Goal: Check status

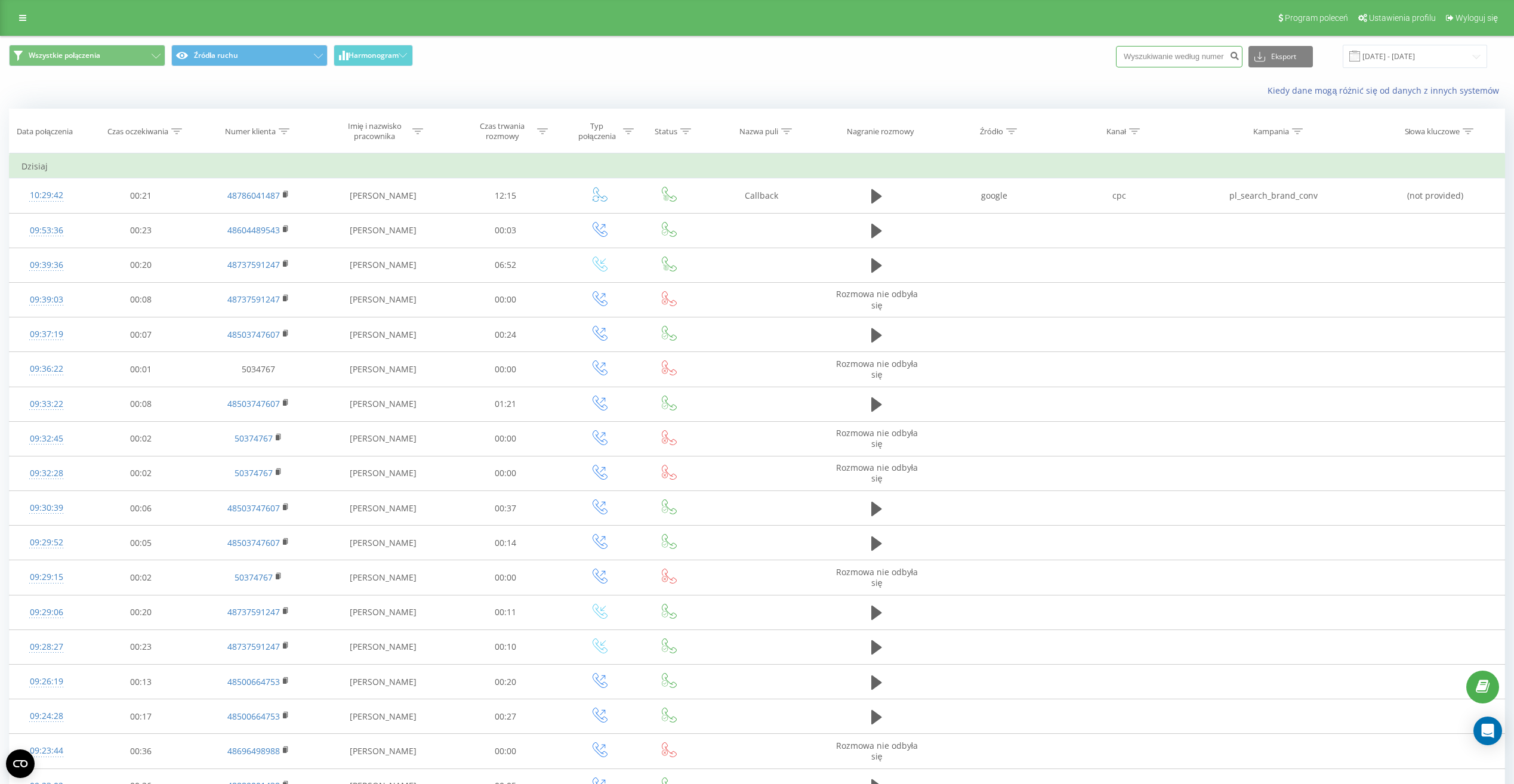
click at [1140, 56] on input at bounding box center [1179, 57] width 126 height 22
click at [1198, 56] on input at bounding box center [1179, 57] width 126 height 22
click at [1199, 61] on input at bounding box center [1179, 57] width 126 height 22
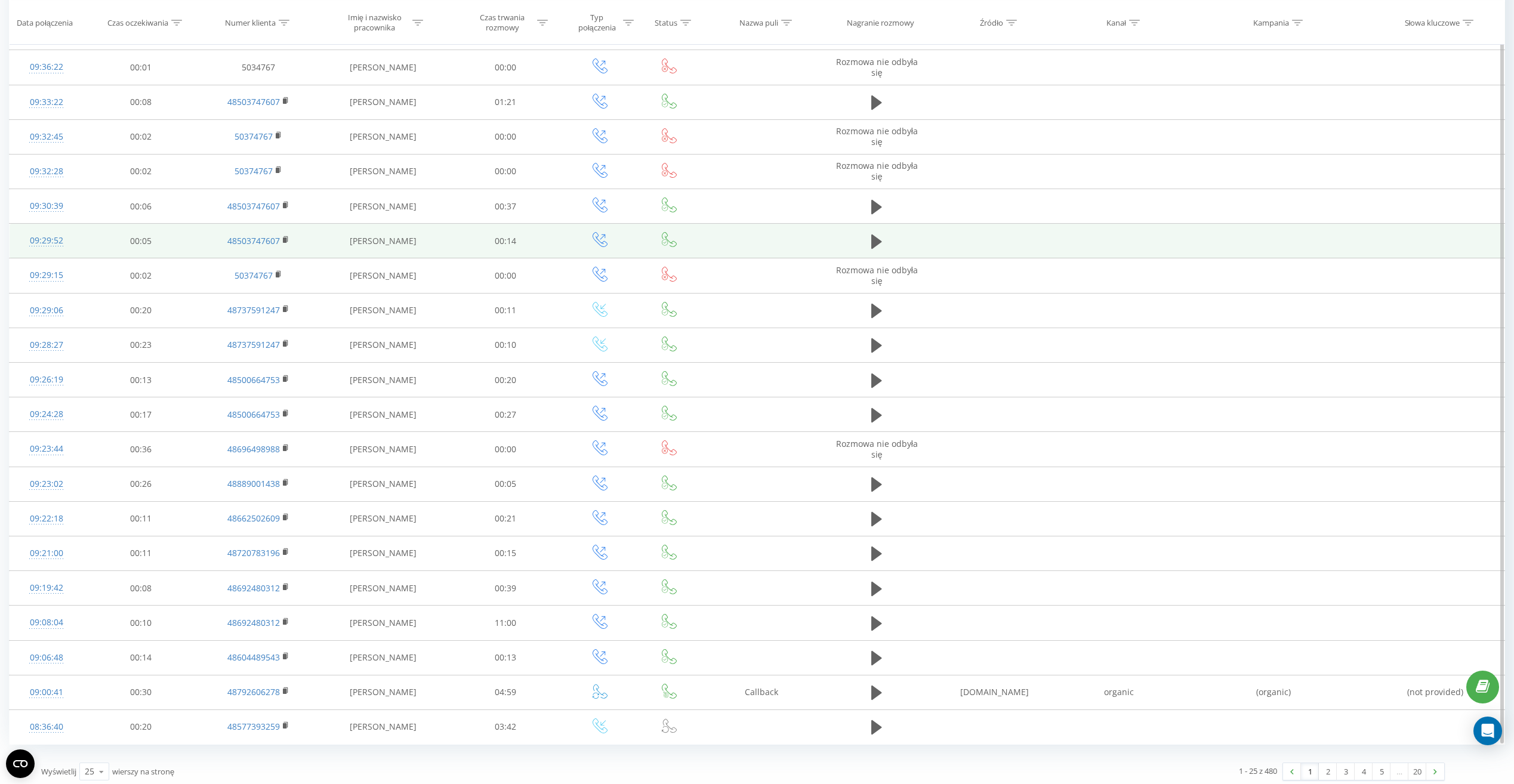
scroll to position [307, 0]
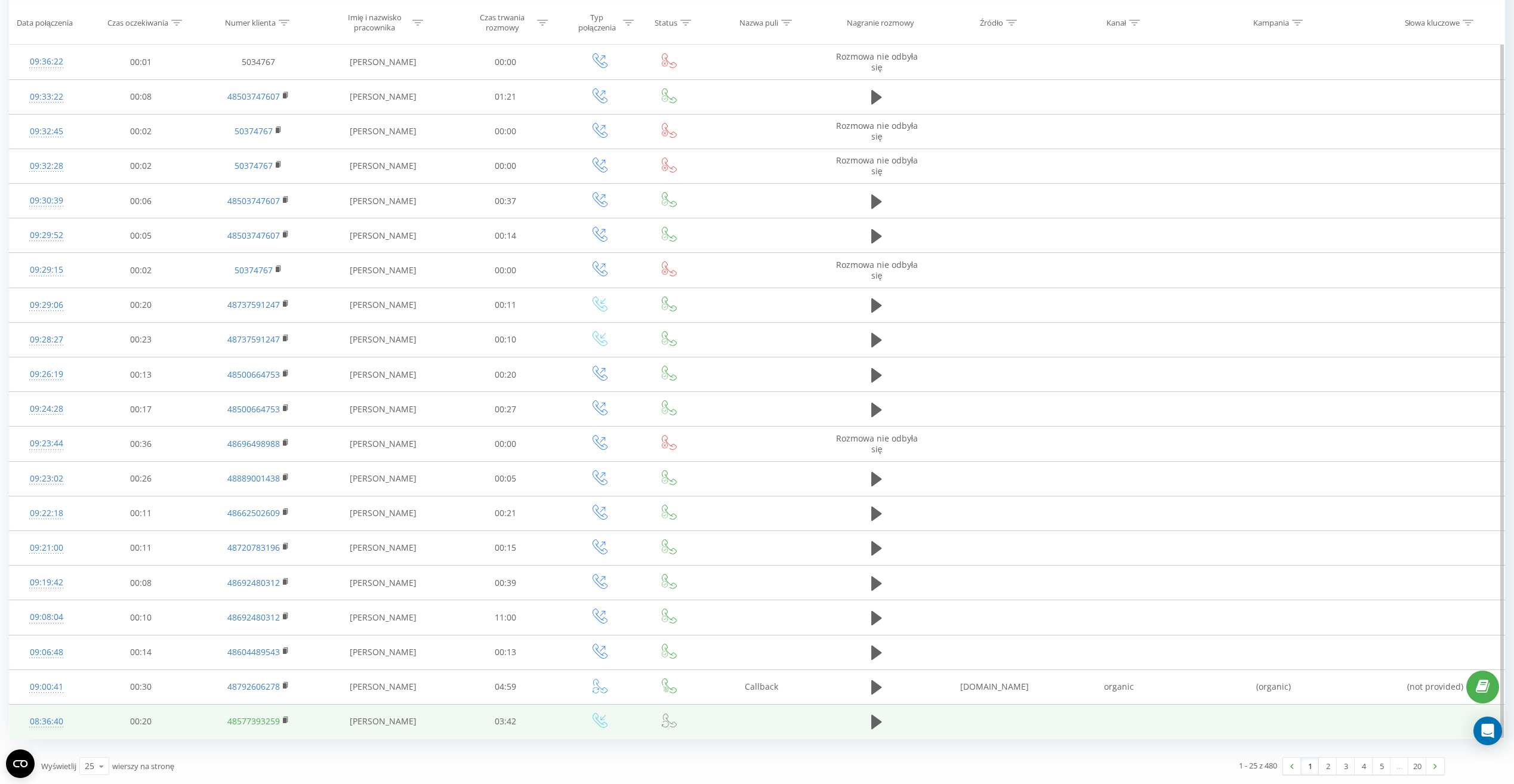
click at [259, 724] on link "48577393259" at bounding box center [253, 720] width 53 height 11
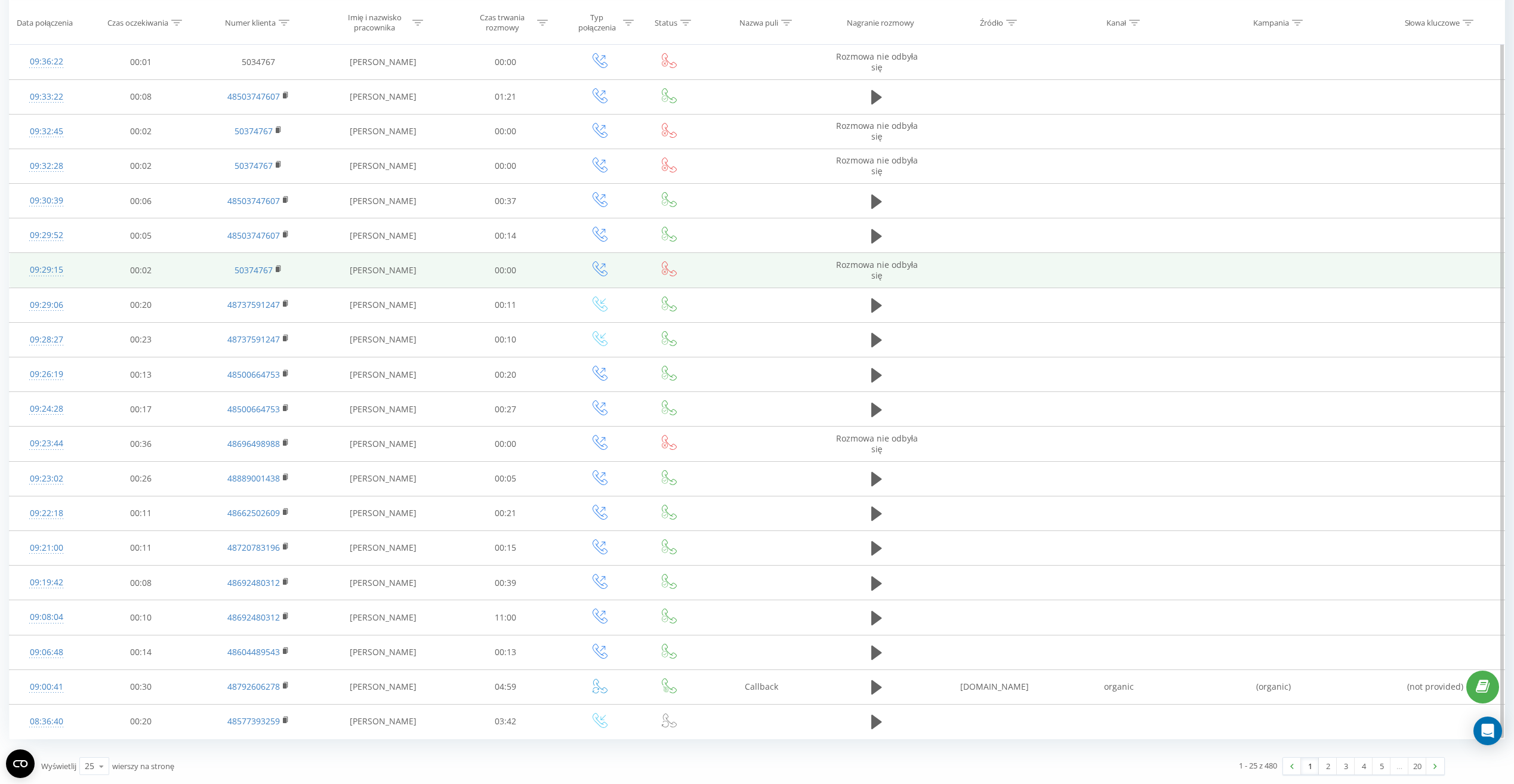
click at [1091, 274] on td at bounding box center [1119, 270] width 124 height 35
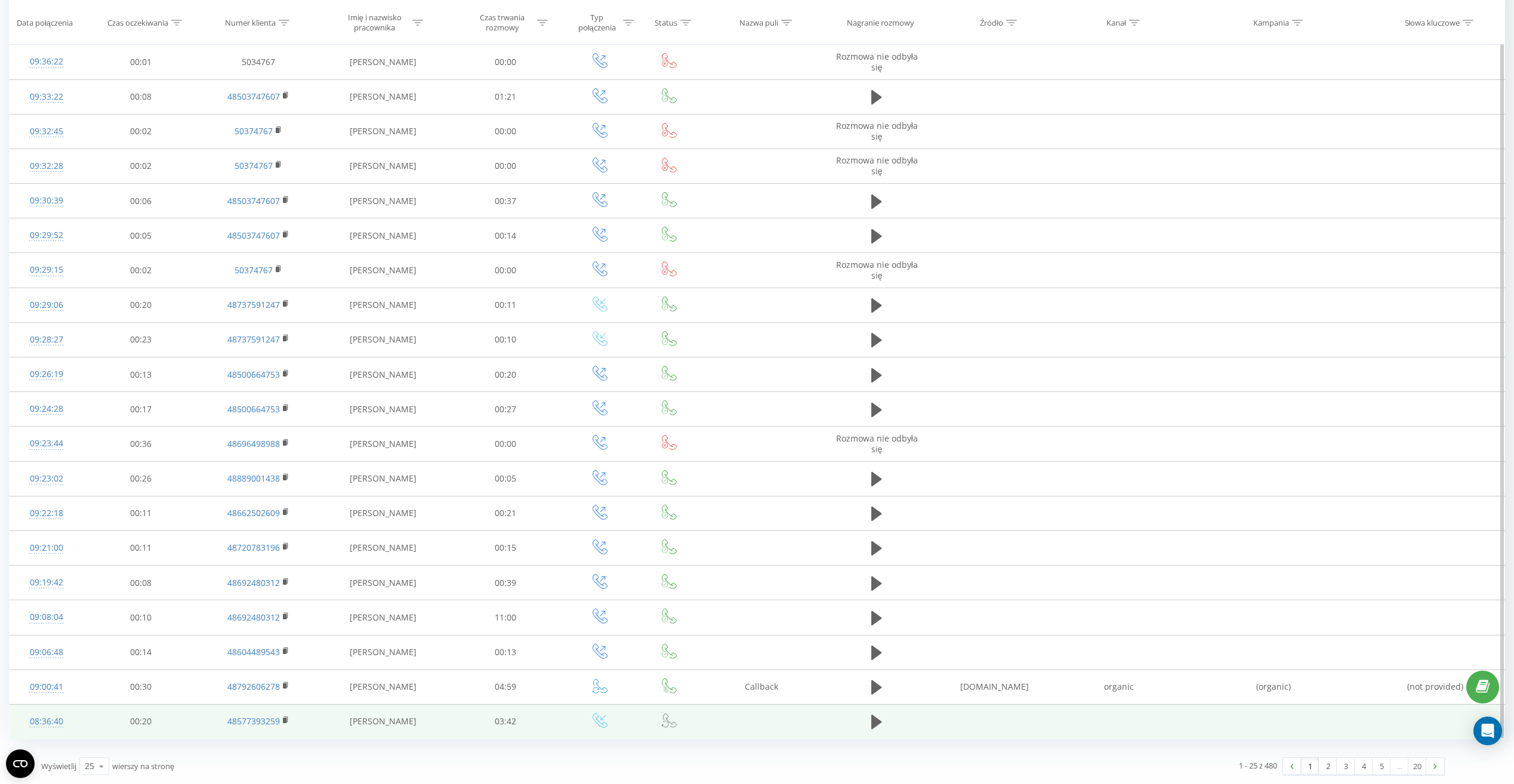
click at [887, 715] on td at bounding box center [876, 720] width 110 height 35
click at [881, 721] on icon at bounding box center [876, 721] width 11 height 17
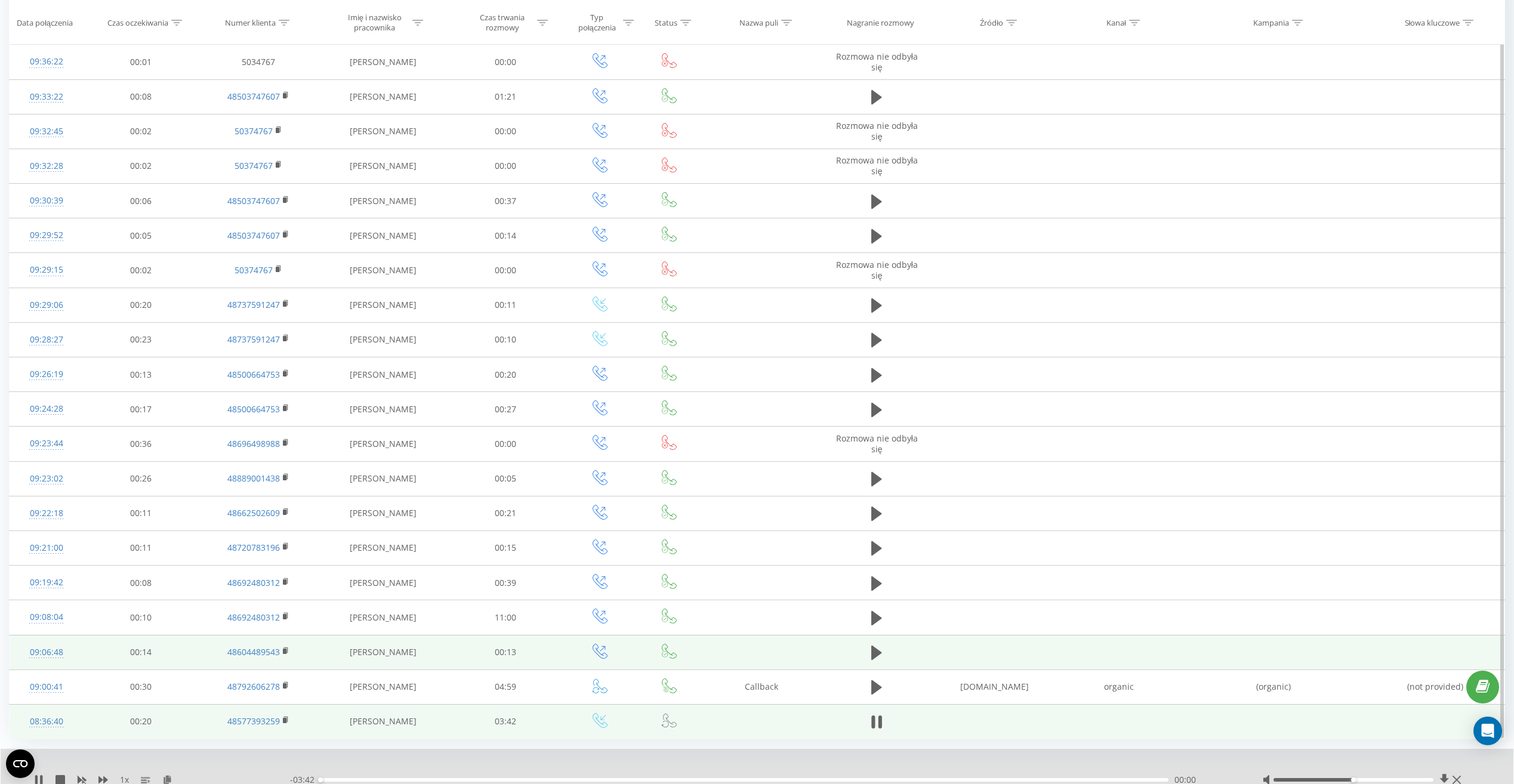
scroll to position [353, 0]
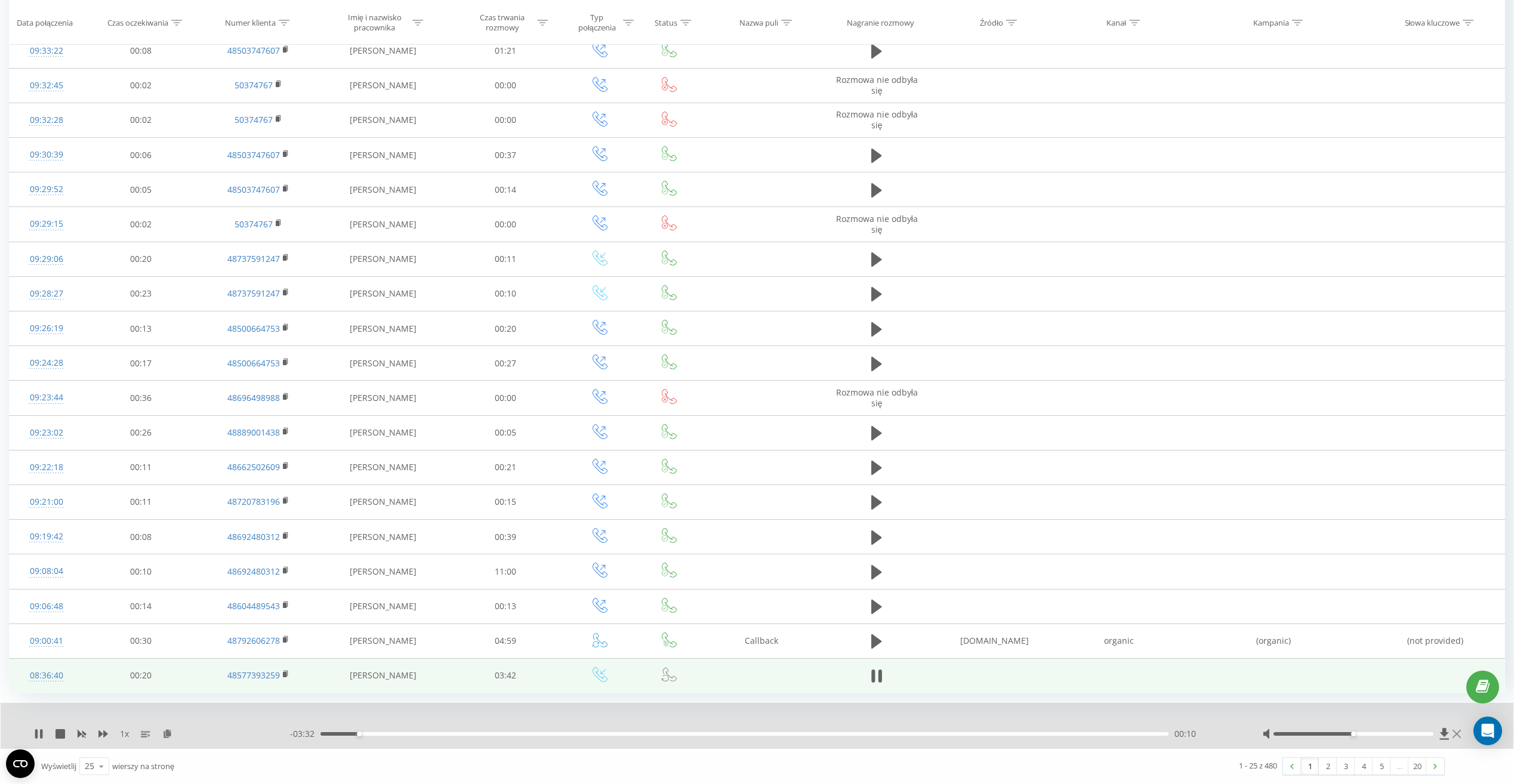
click at [1452, 728] on icon at bounding box center [1456, 733] width 8 height 10
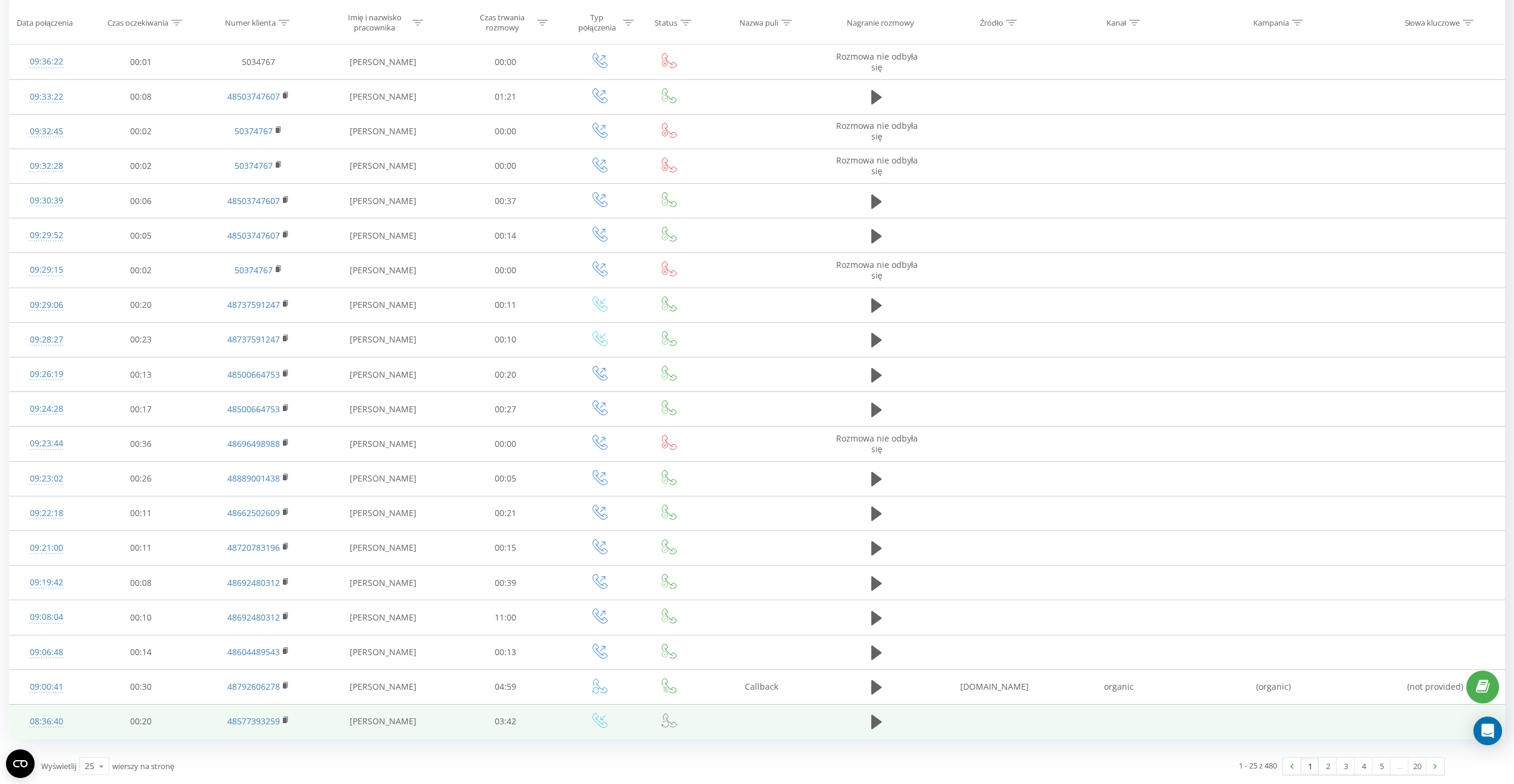
scroll to position [307, 0]
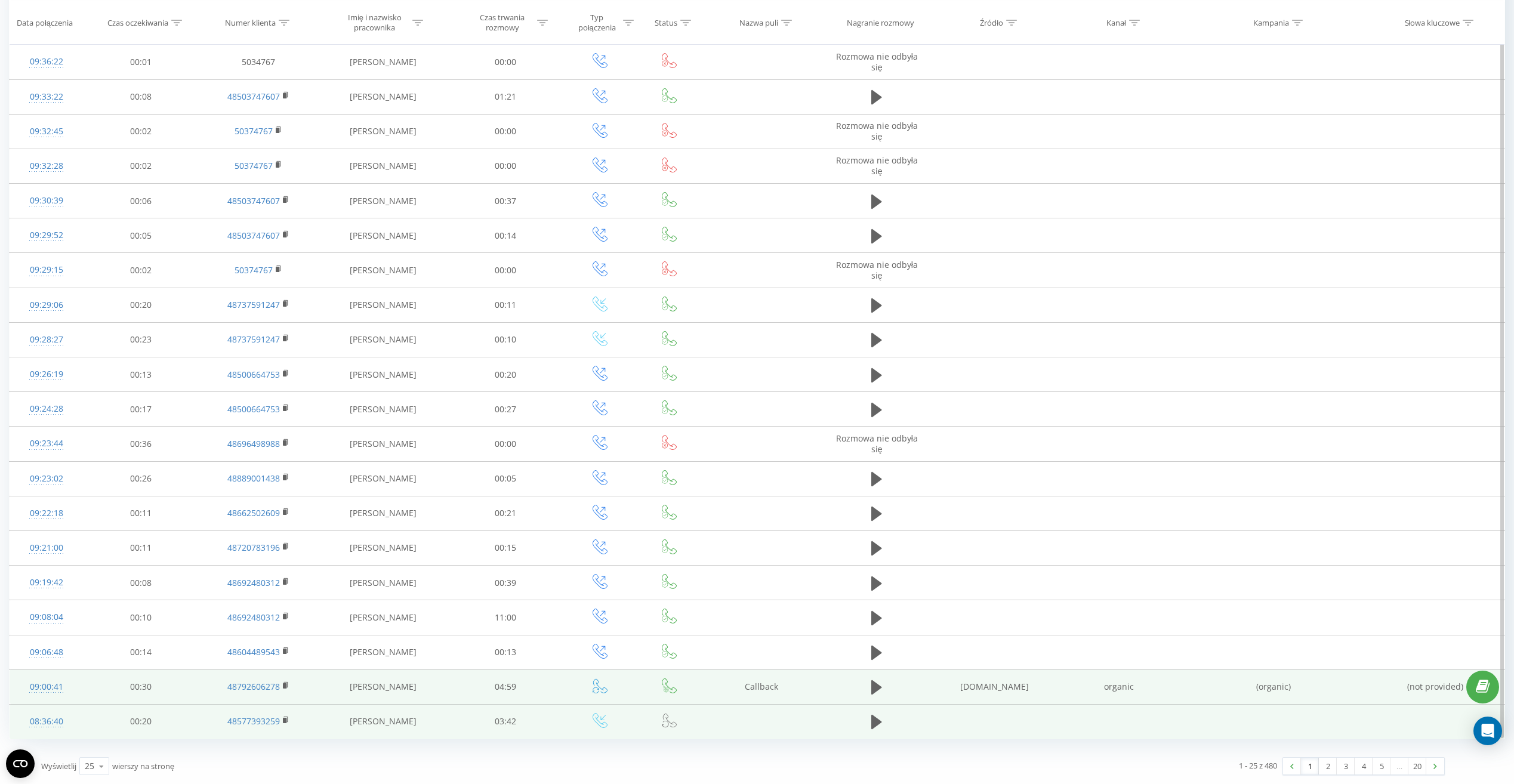
click at [668, 691] on icon at bounding box center [669, 685] width 15 height 15
click at [876, 685] on icon at bounding box center [876, 686] width 11 height 14
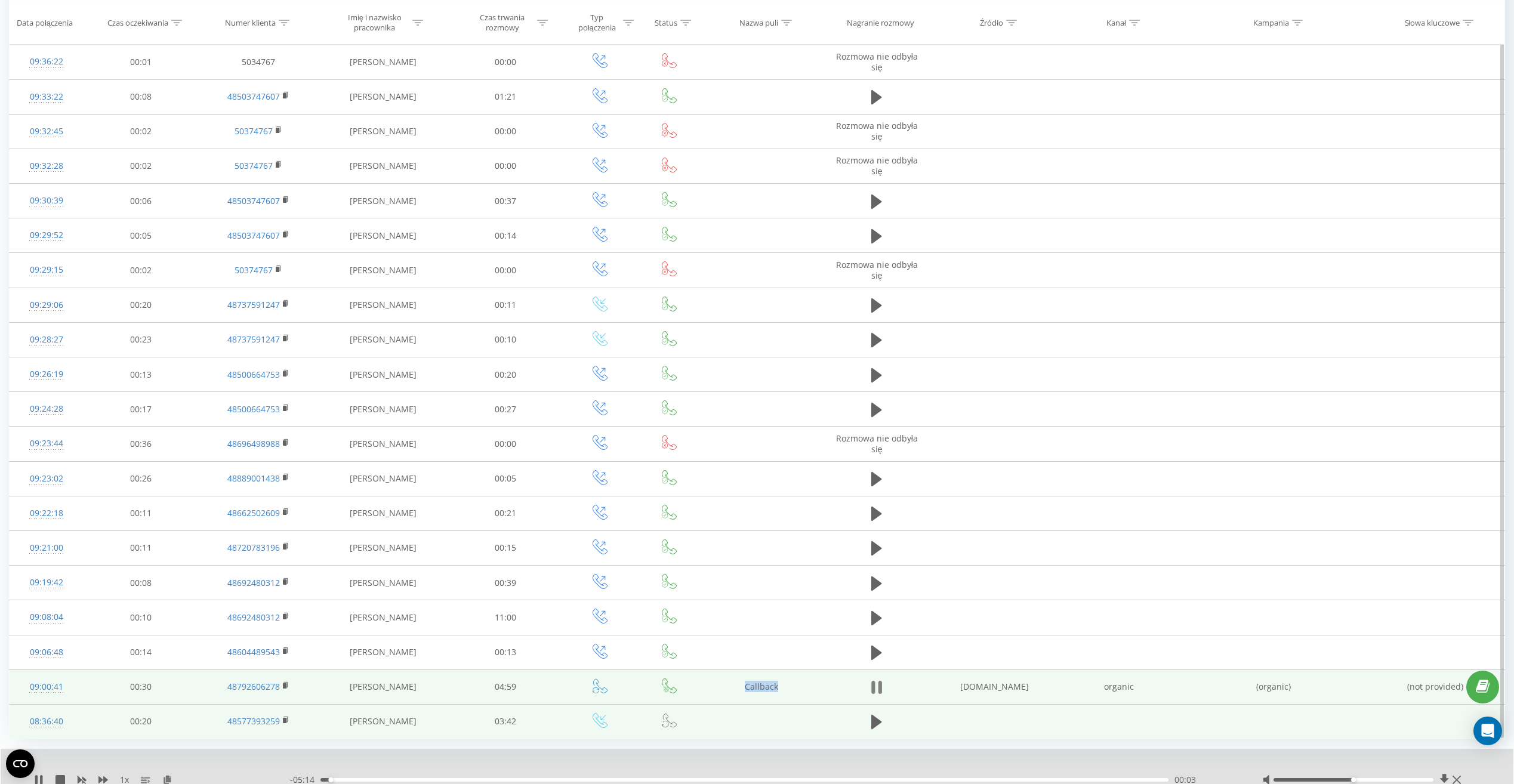
click at [876, 686] on icon at bounding box center [876, 686] width 11 height 17
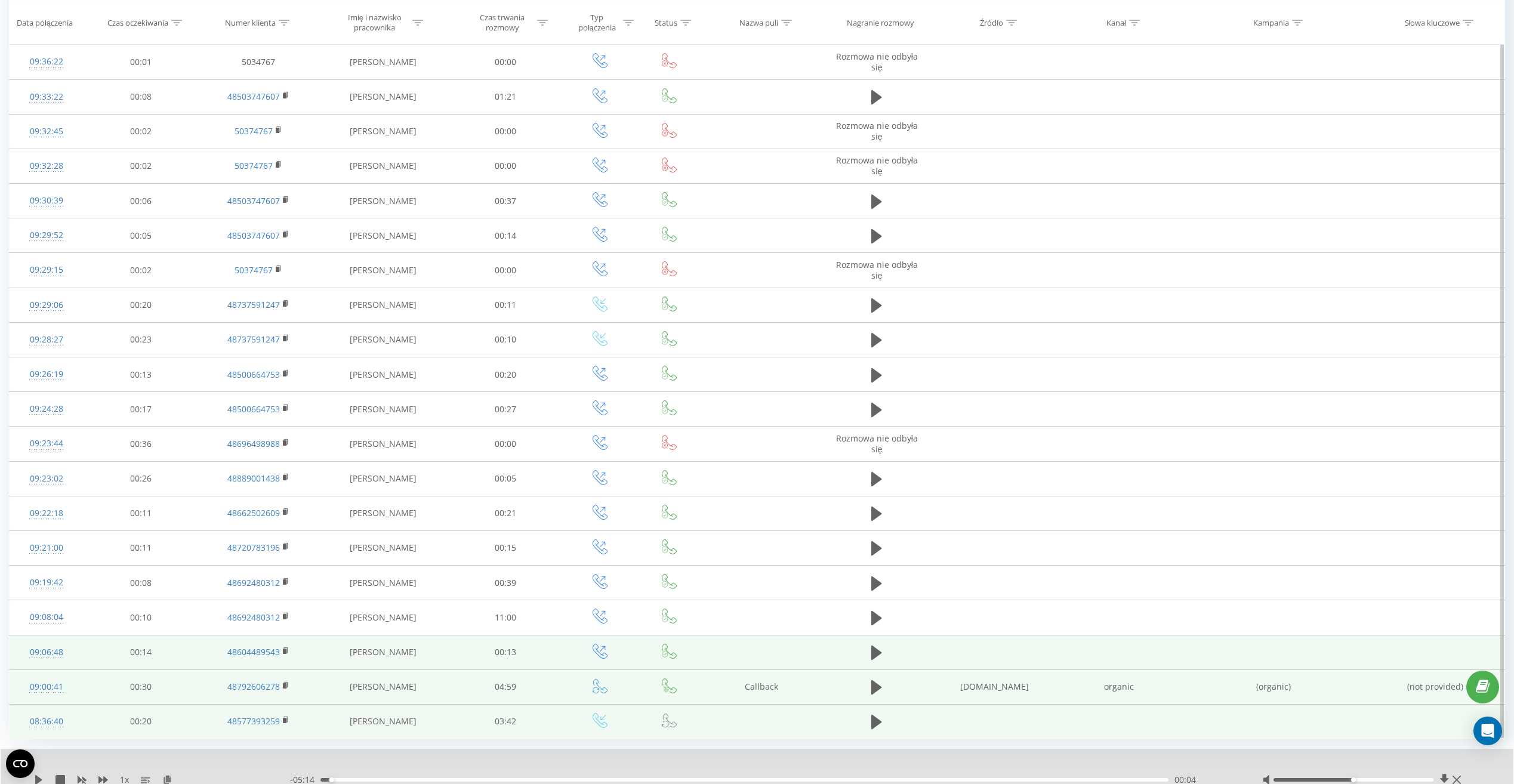
click at [662, 651] on icon at bounding box center [669, 651] width 15 height 15
click at [668, 653] on icon at bounding box center [669, 651] width 15 height 15
click at [874, 652] on icon at bounding box center [876, 653] width 11 height 14
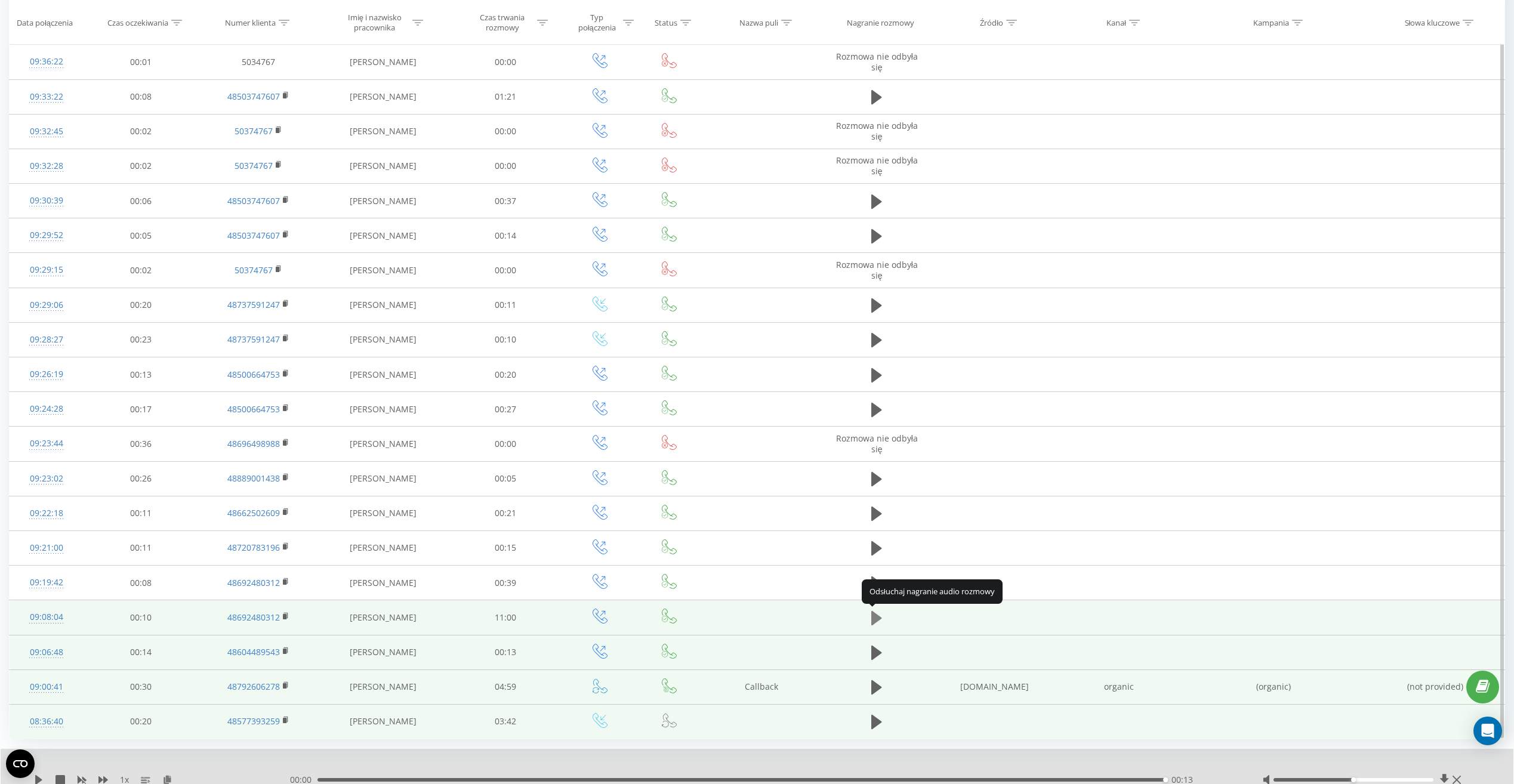
click at [878, 617] on icon at bounding box center [876, 618] width 11 height 14
click at [873, 616] on icon at bounding box center [874, 617] width 4 height 13
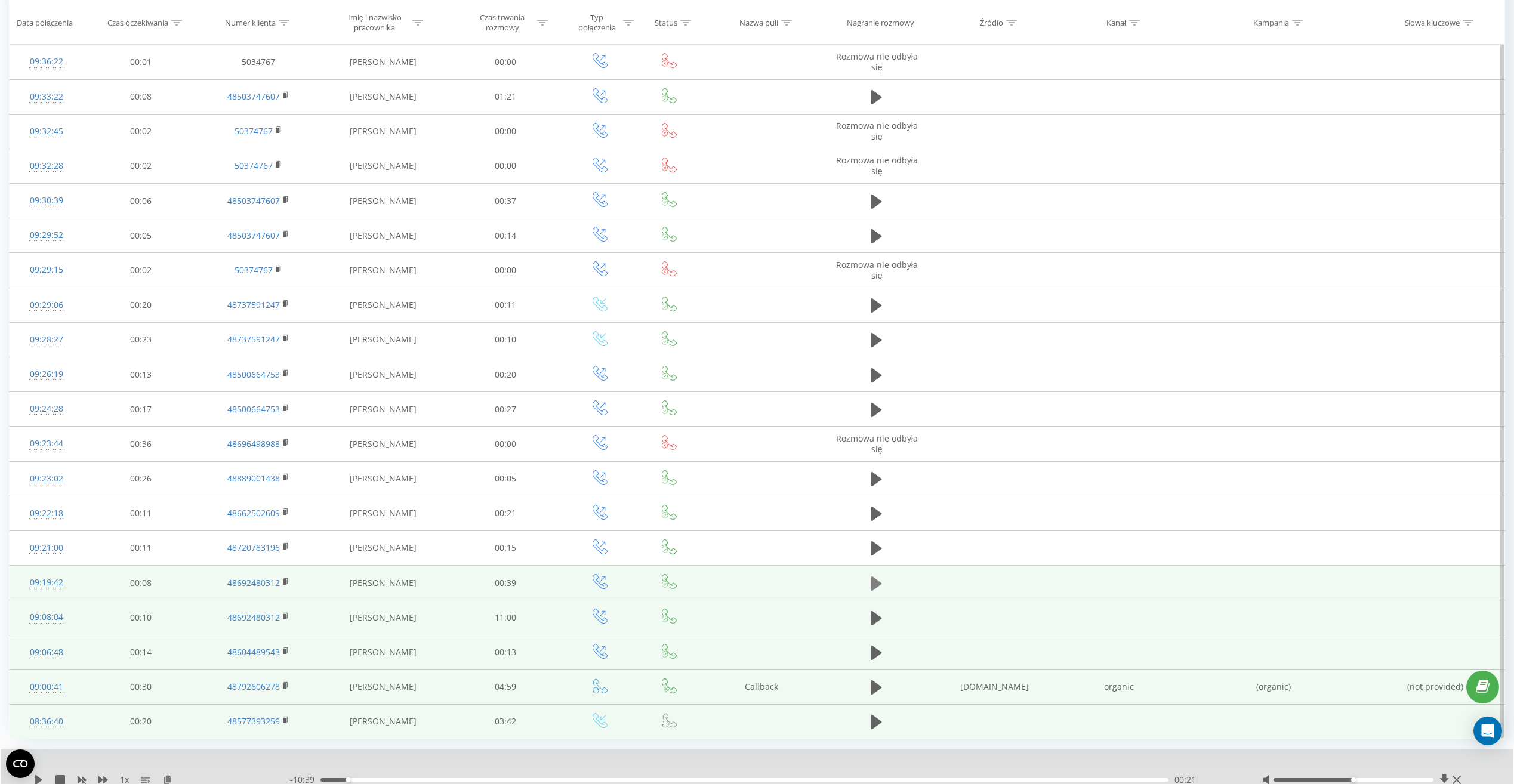
click at [876, 580] on icon at bounding box center [876, 582] width 11 height 14
click at [875, 584] on icon at bounding box center [876, 583] width 11 height 17
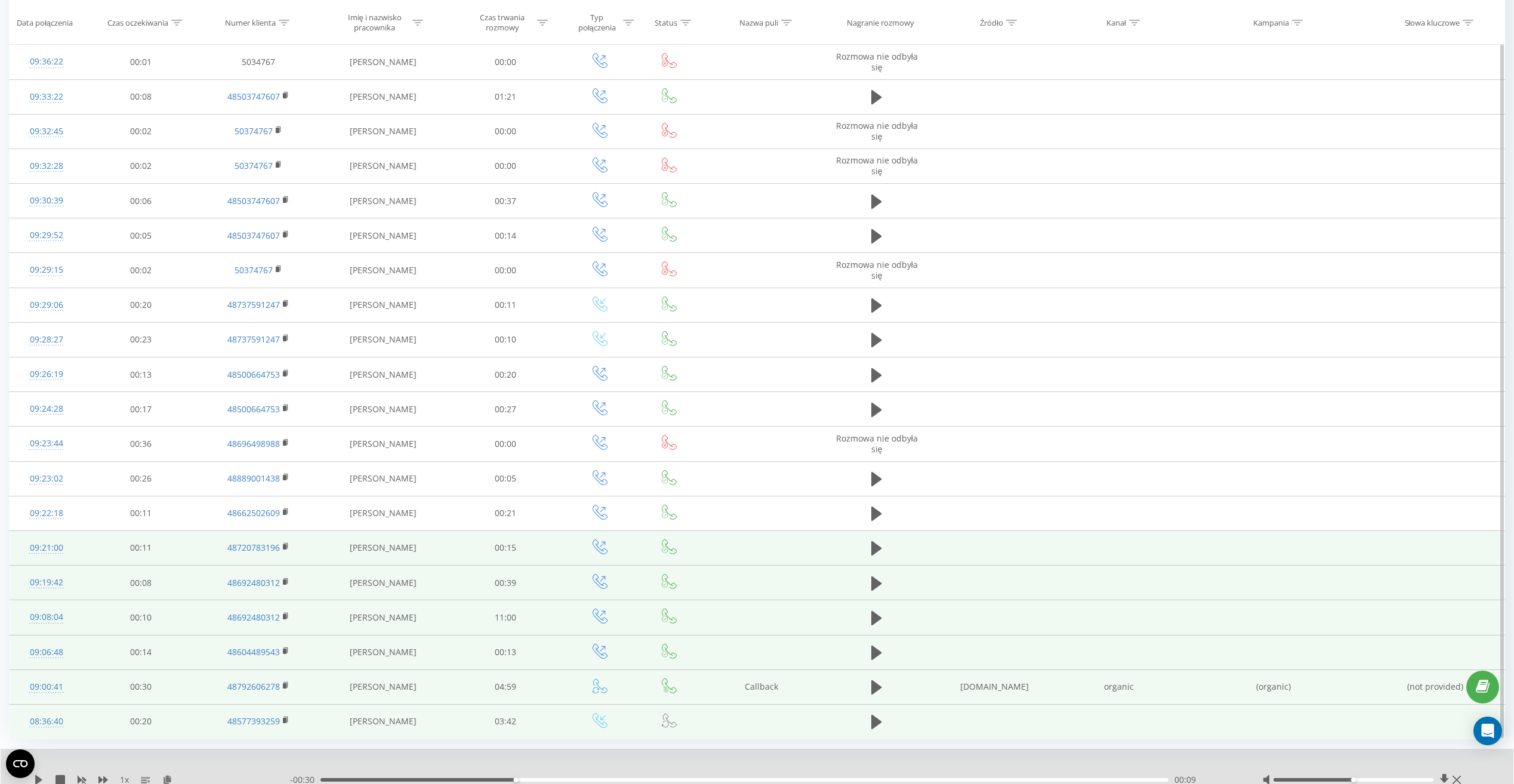
click at [672, 548] on icon at bounding box center [669, 546] width 15 height 15
click at [672, 547] on icon at bounding box center [669, 546] width 15 height 15
click at [875, 546] on icon at bounding box center [876, 548] width 11 height 14
click at [875, 546] on icon at bounding box center [876, 547] width 11 height 17
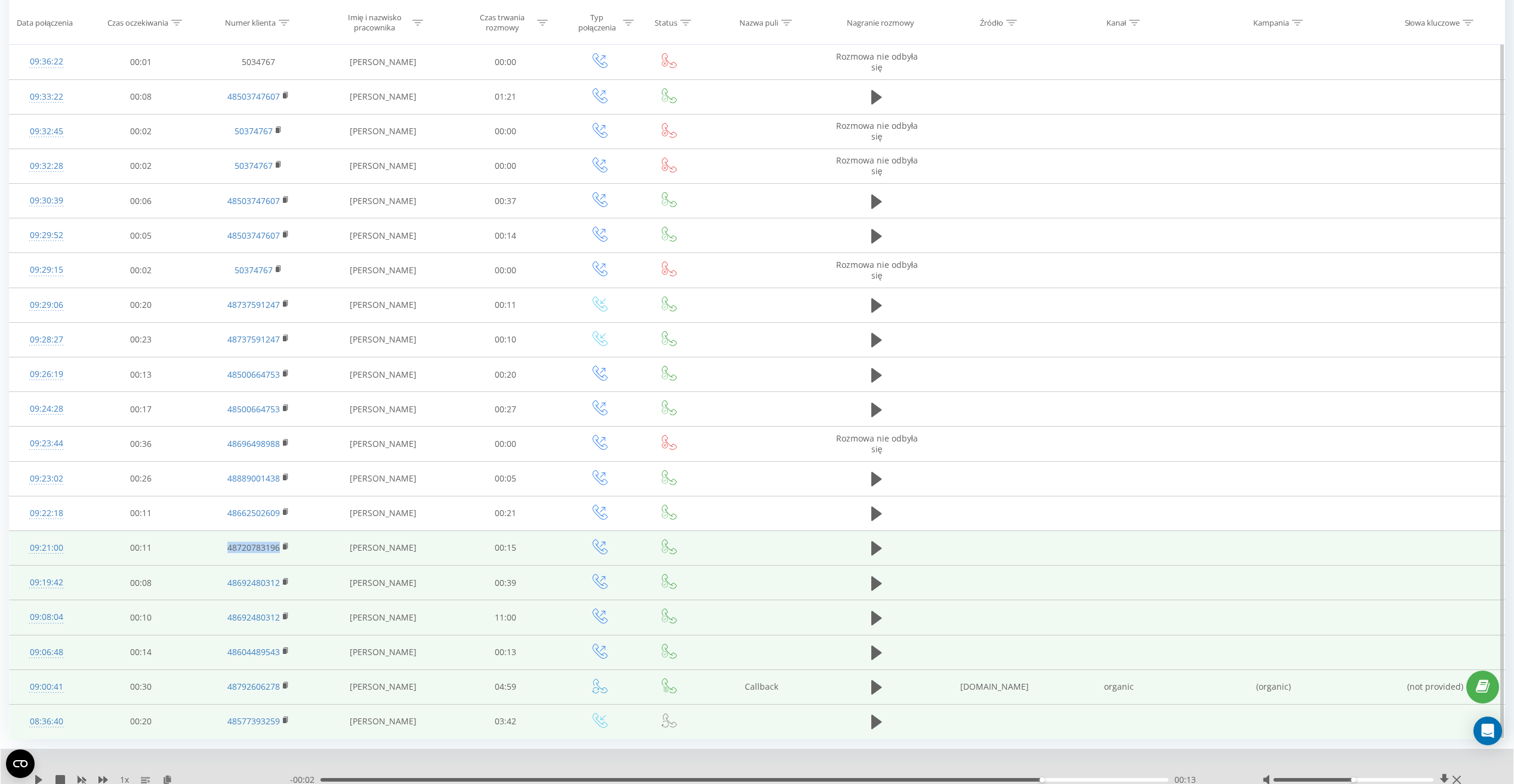
drag, startPoint x: 223, startPoint y: 548, endPoint x: 280, endPoint y: 547, distance: 57.0
click at [280, 547] on td "48720783196" at bounding box center [259, 547] width 119 height 35
drag, startPoint x: 280, startPoint y: 547, endPoint x: 272, endPoint y: 547, distance: 8.0
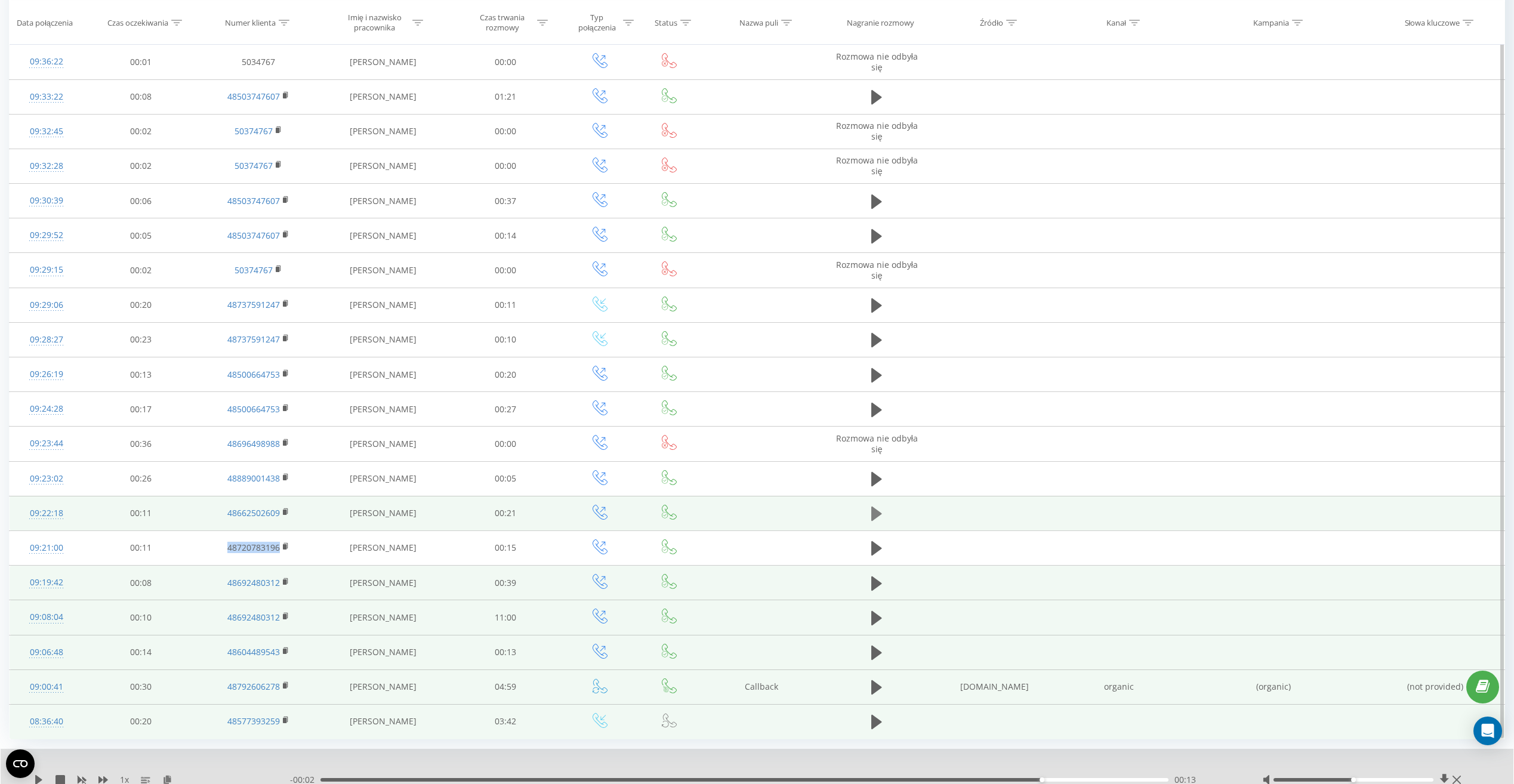
click at [878, 508] on icon at bounding box center [876, 513] width 11 height 17
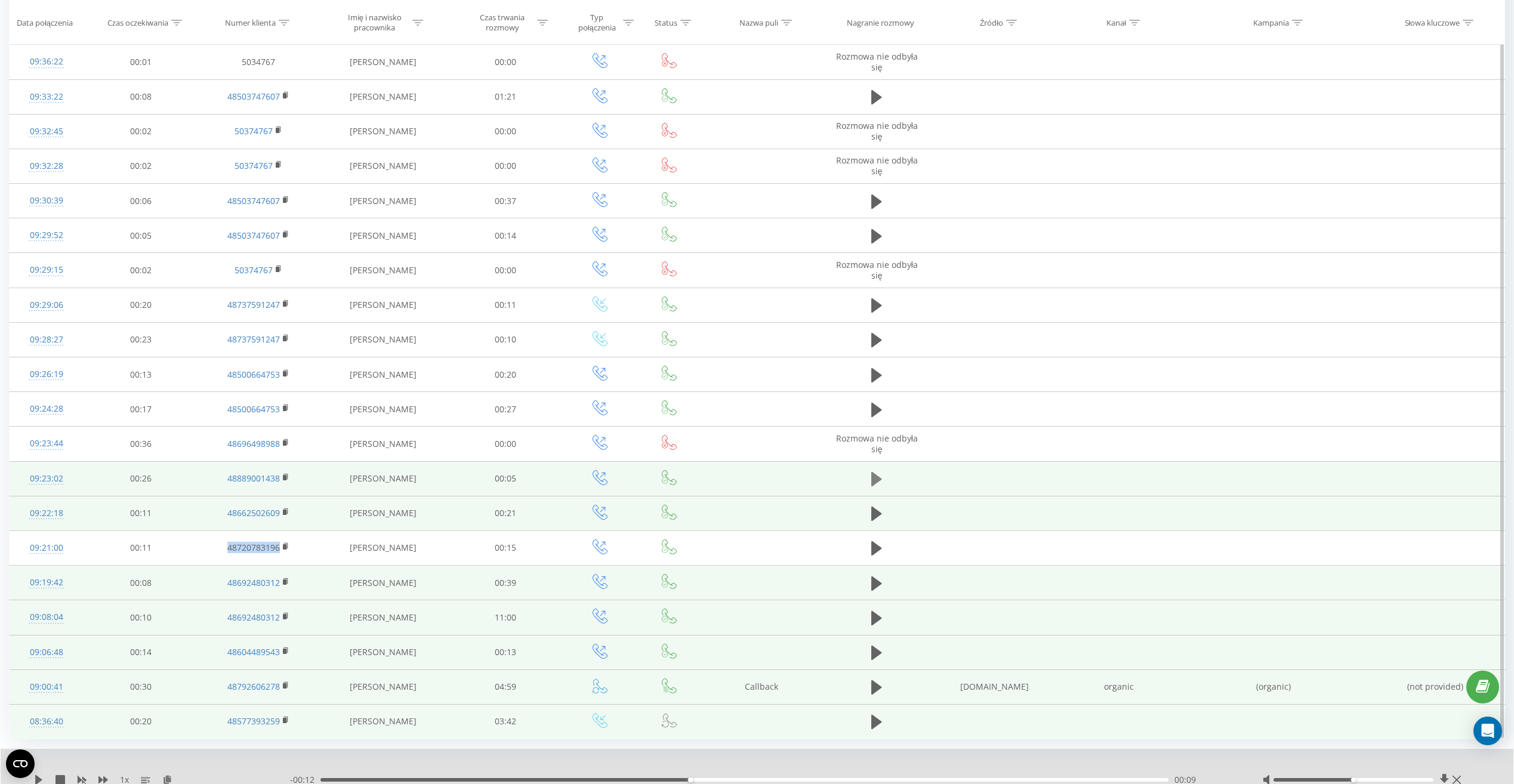
click at [871, 479] on icon at bounding box center [876, 479] width 11 height 17
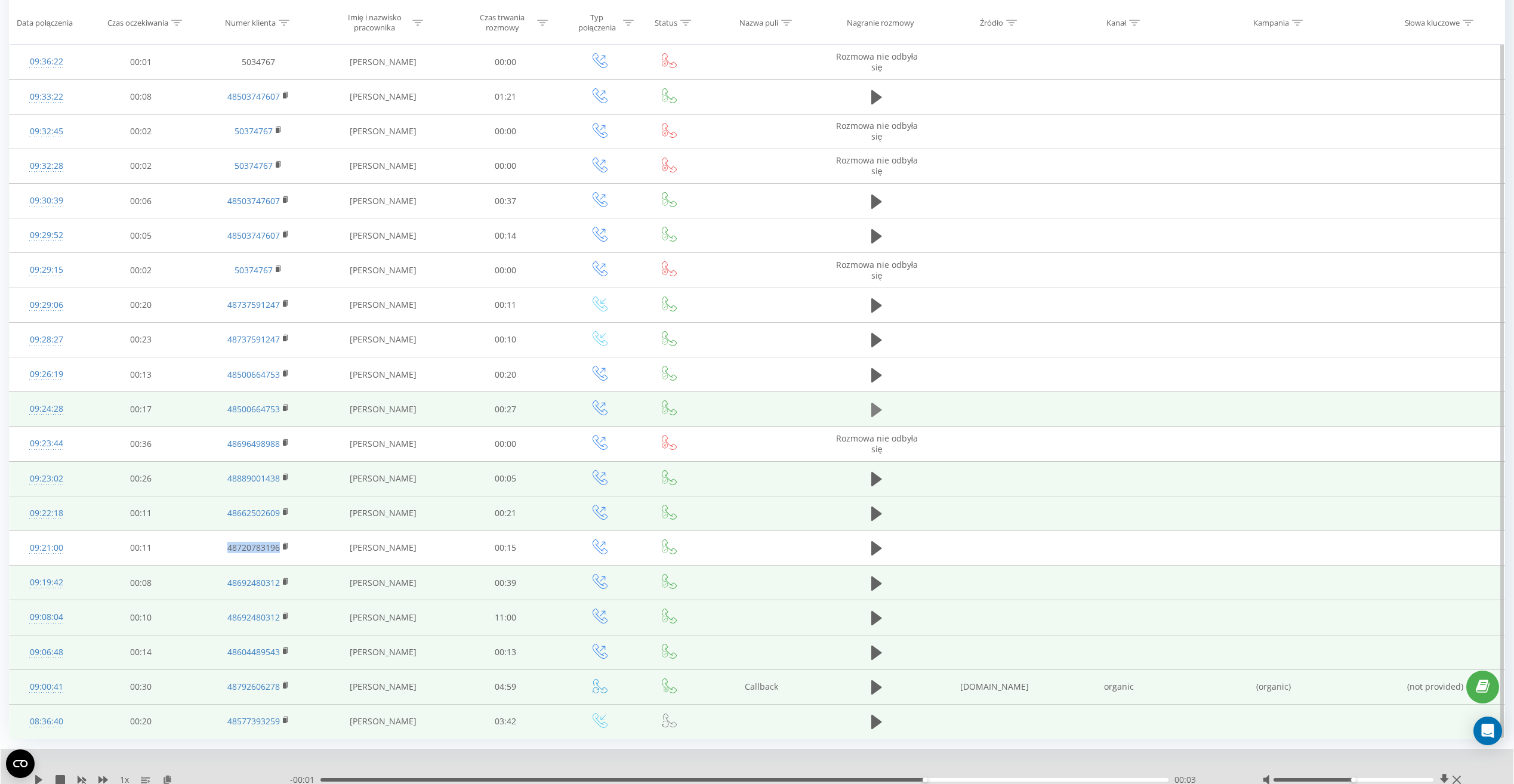
click at [872, 409] on icon at bounding box center [876, 410] width 11 height 14
click at [873, 409] on icon at bounding box center [874, 409] width 4 height 13
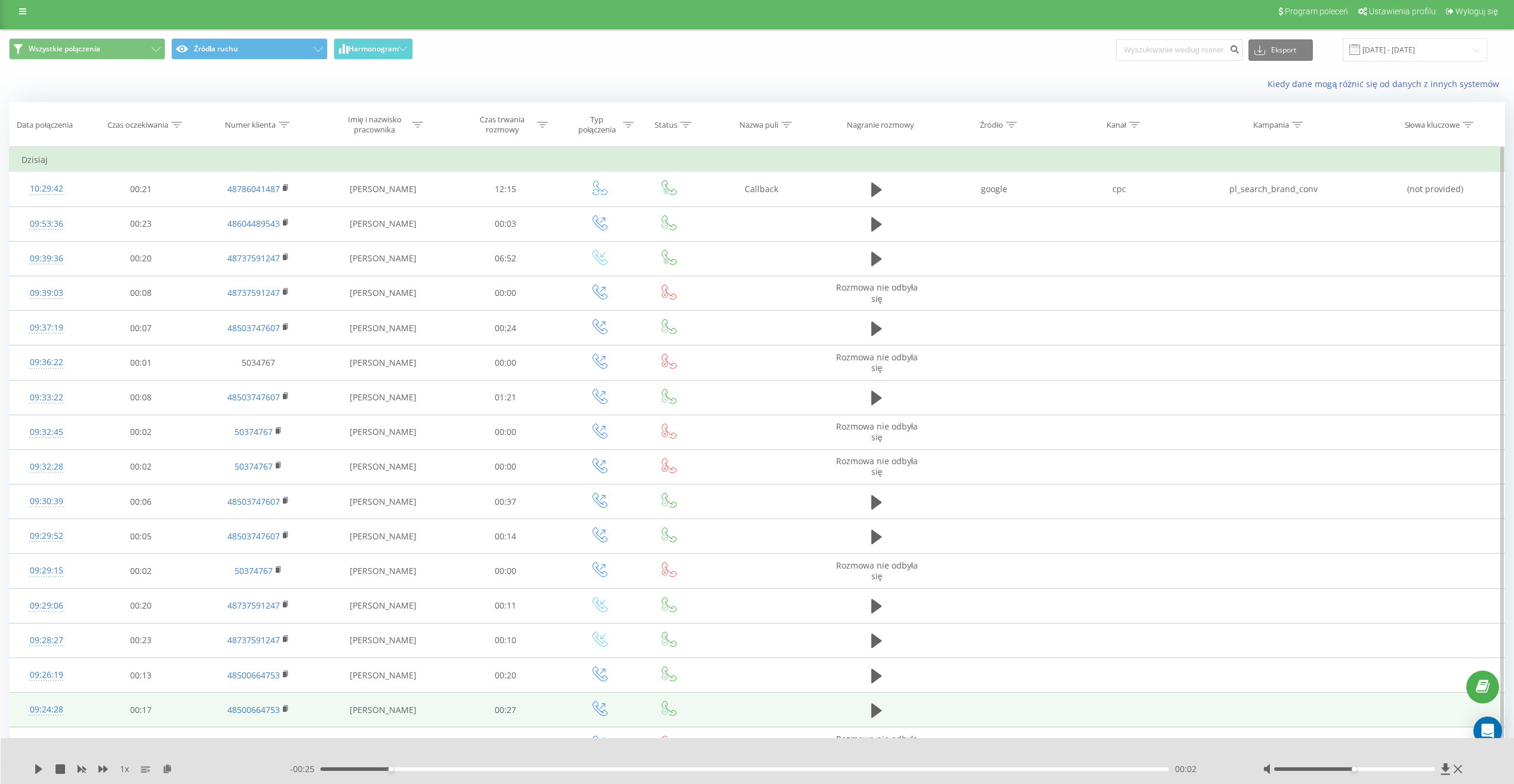
scroll to position [0, 0]
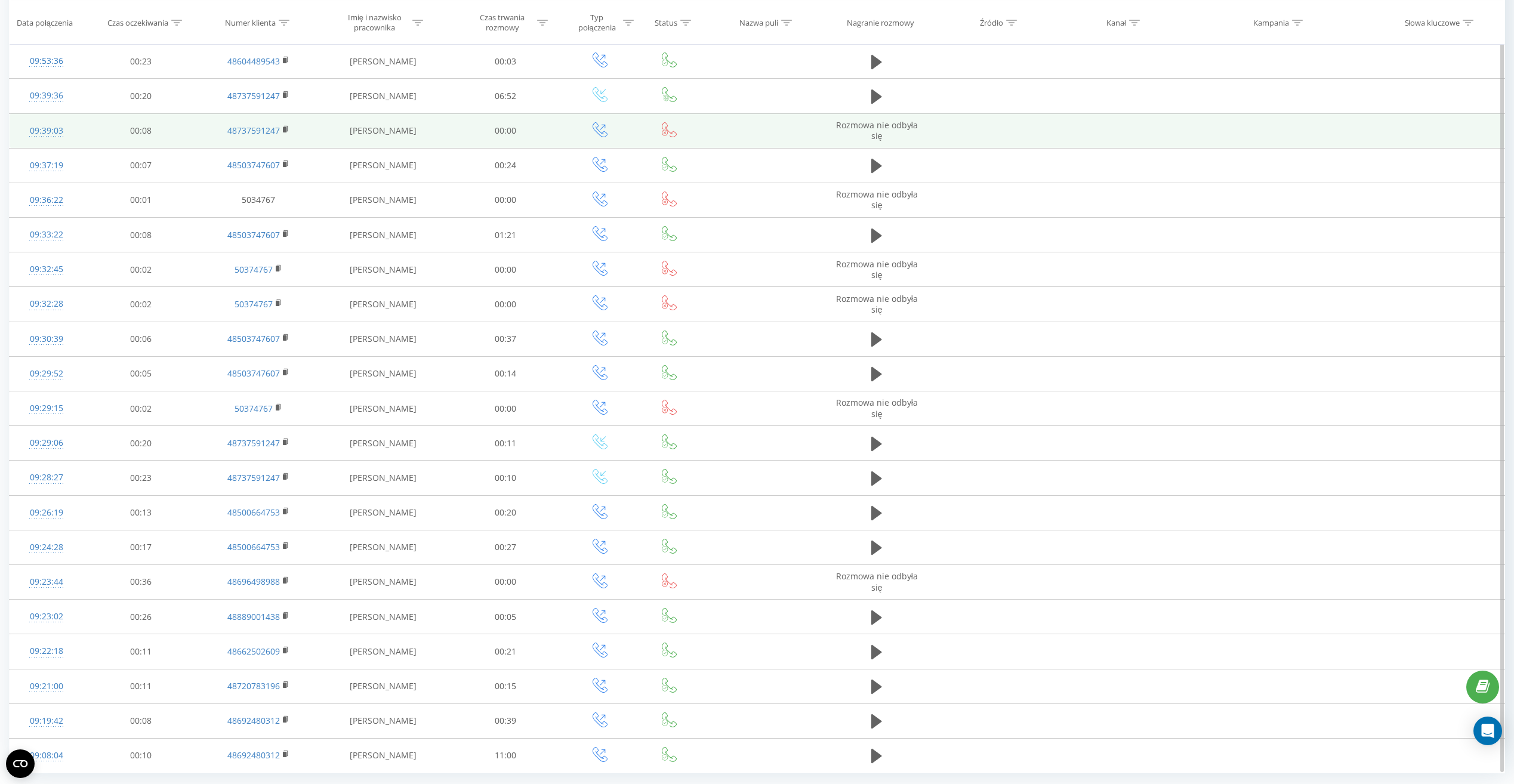
scroll to position [307, 0]
